Goal: Task Accomplishment & Management: Use online tool/utility

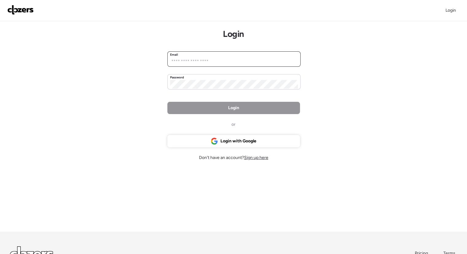
click at [224, 61] on input "email" at bounding box center [234, 61] width 128 height 9
type input "**********"
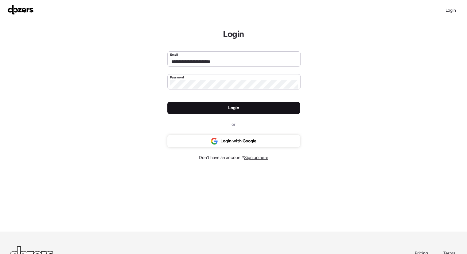
click at [251, 109] on div "Login" at bounding box center [233, 108] width 133 height 12
click at [234, 107] on span "Login" at bounding box center [233, 108] width 11 height 6
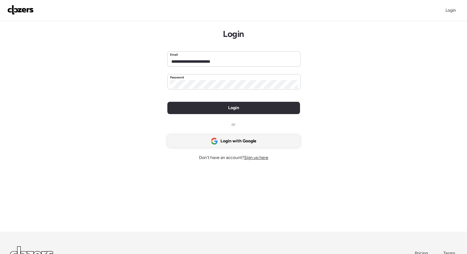
click at [253, 142] on span "Login with Google" at bounding box center [239, 141] width 36 height 6
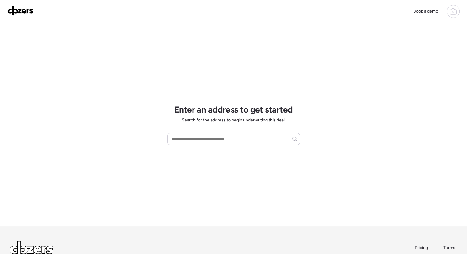
click at [28, 4] on div "Book a demo" at bounding box center [233, 11] width 467 height 23
click at [25, 6] on img at bounding box center [20, 11] width 26 height 10
click at [449, 10] on div at bounding box center [453, 11] width 13 height 13
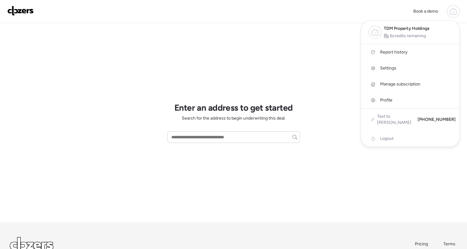
click at [396, 52] on span "Report history" at bounding box center [393, 52] width 27 height 6
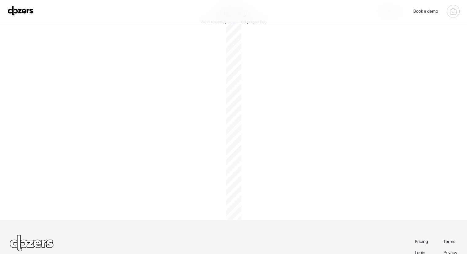
scroll to position [25, 0]
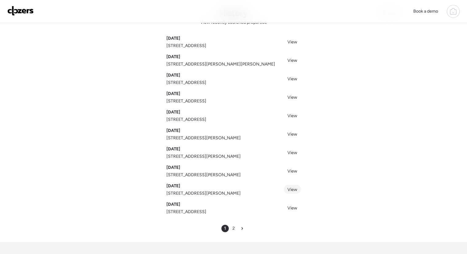
click at [290, 188] on span "View" at bounding box center [293, 189] width 10 height 5
click at [178, 195] on span "7121 Curtis Ave, Saint Louis, MO 63133" at bounding box center [204, 193] width 74 height 6
copy span "7121 Curtis Ave, Saint Louis, MO 63133"
